Goal: Task Accomplishment & Management: Use online tool/utility

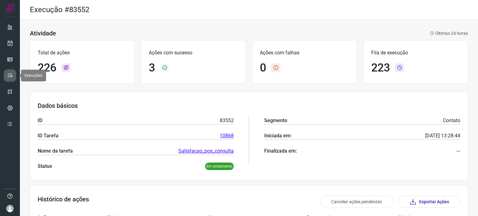
click at [10, 73] on icon at bounding box center [10, 75] width 6 height 6
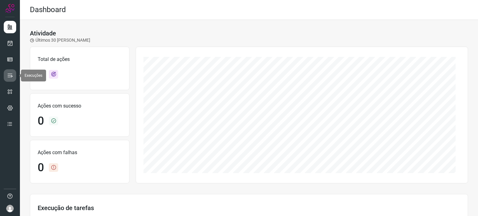
click at [8, 77] on icon at bounding box center [10, 75] width 6 height 6
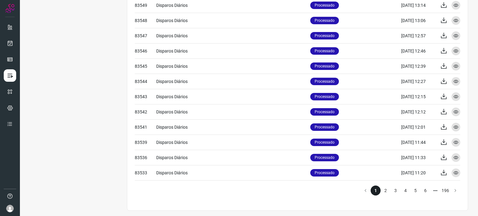
scroll to position [256, 0]
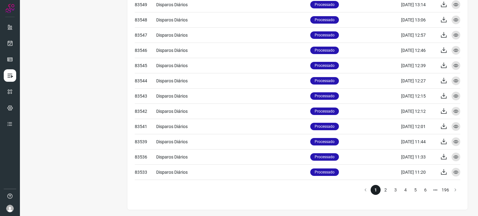
click at [380, 191] on li "2" at bounding box center [385, 190] width 10 height 10
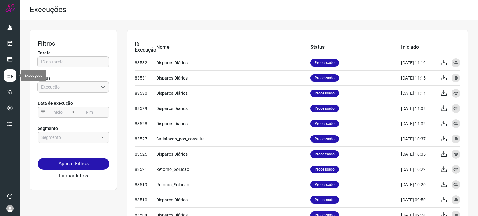
click at [10, 76] on icon at bounding box center [10, 75] width 6 height 6
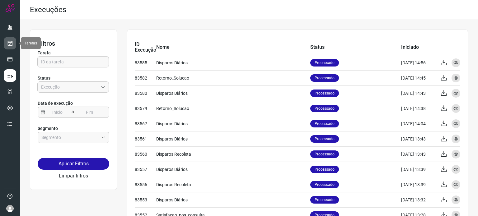
click at [10, 39] on link at bounding box center [10, 43] width 12 height 12
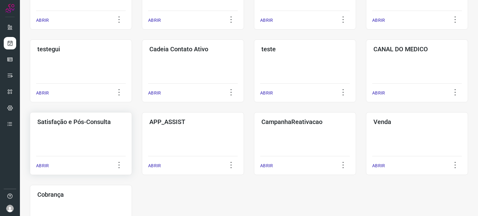
click at [91, 141] on div "Satisfação e Pós-Consulta ABRIR" at bounding box center [81, 143] width 102 height 63
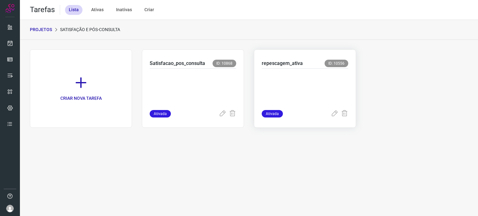
click at [288, 90] on p at bounding box center [304, 87] width 86 height 31
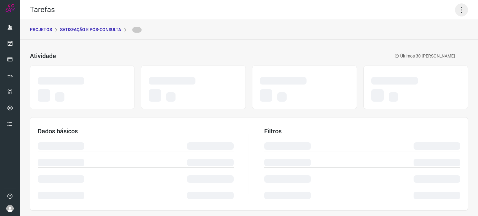
click at [459, 10] on icon at bounding box center [461, 9] width 13 height 13
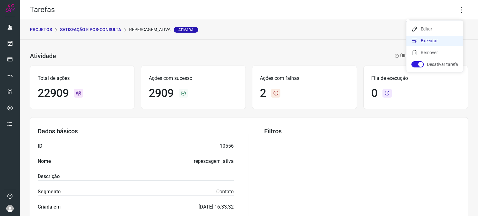
click at [428, 43] on li "Executar" at bounding box center [434, 41] width 57 height 10
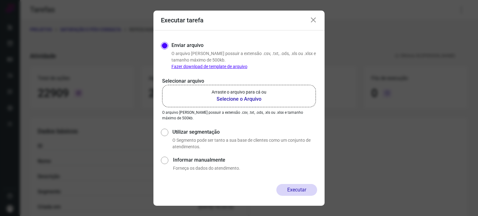
click at [275, 95] on label "Arraste o arquivo para cá ou Selecione o Arquivo" at bounding box center [239, 96] width 154 height 22
click at [0, 0] on input "Arraste o arquivo para cá ou Selecione o Arquivo" at bounding box center [0, 0] width 0 height 0
click at [311, 21] on icon at bounding box center [312, 19] width 7 height 7
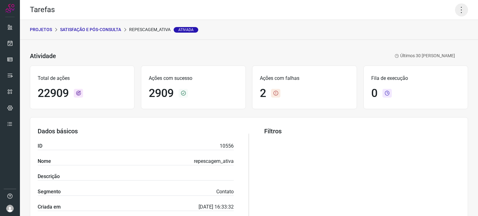
click at [455, 13] on icon at bounding box center [461, 9] width 13 height 13
click at [431, 42] on li "Executar" at bounding box center [434, 41] width 57 height 10
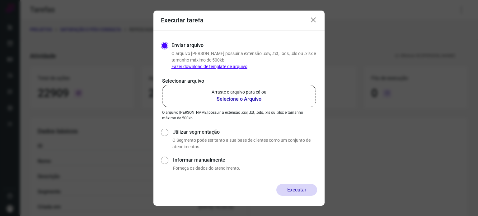
click at [267, 91] on label "Arraste o arquivo para cá ou Selecione o Arquivo" at bounding box center [239, 96] width 154 height 22
click at [0, 0] on input "Arraste o arquivo para cá ou Selecione o Arquivo" at bounding box center [0, 0] width 0 height 0
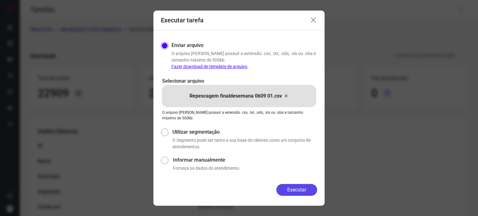
click at [294, 193] on button "Executar" at bounding box center [296, 190] width 41 height 12
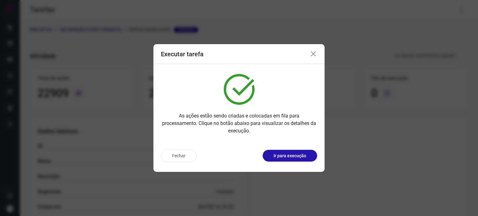
click at [283, 155] on p "Ir para execução" at bounding box center [289, 156] width 33 height 7
